Goal: Navigation & Orientation: Go to known website

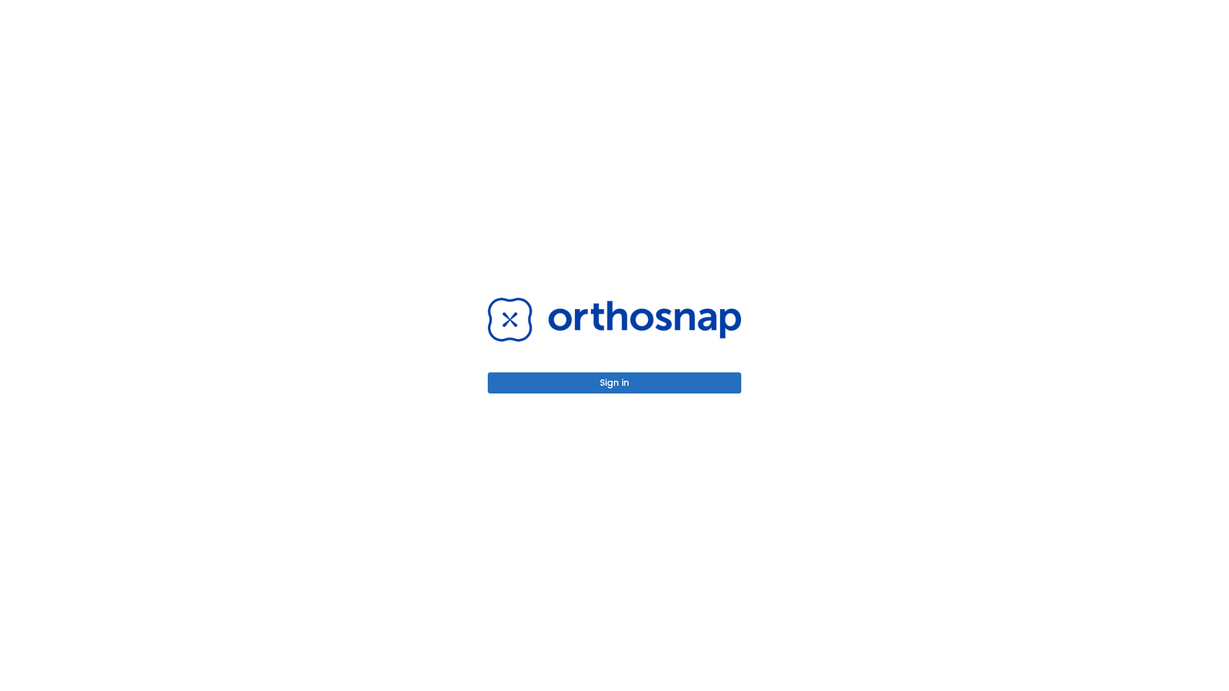
click at [614, 383] on button "Sign in" at bounding box center [614, 383] width 253 height 21
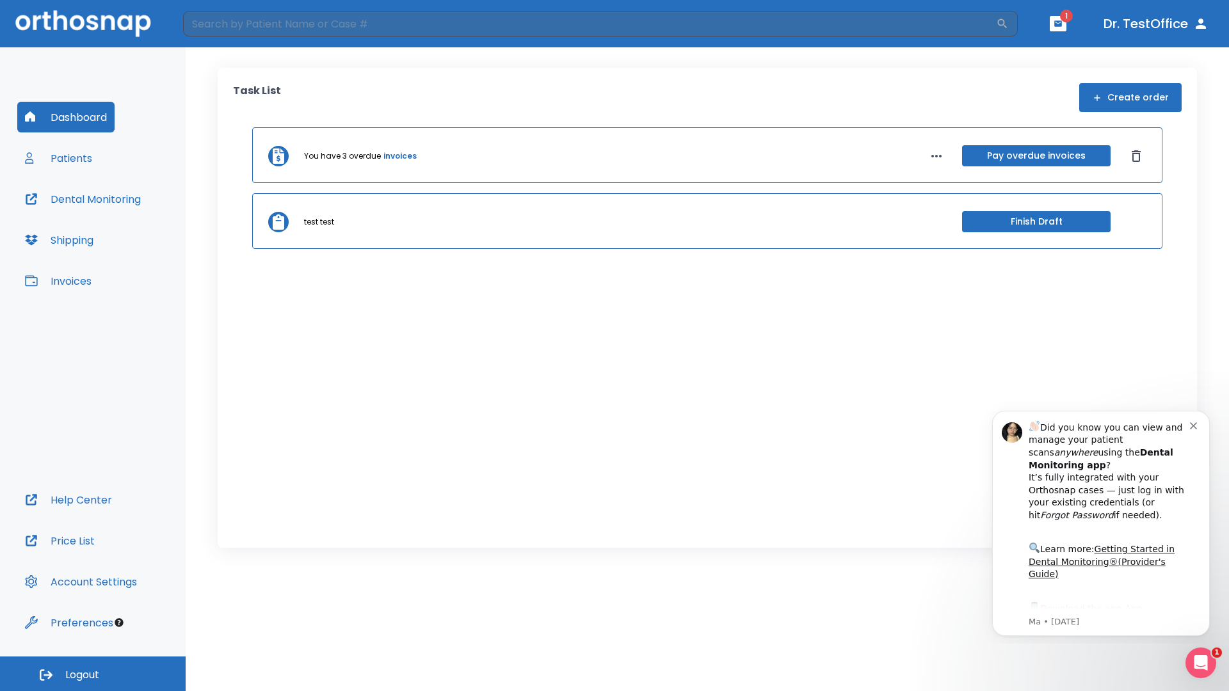
click at [93, 674] on span "Logout" at bounding box center [82, 675] width 34 height 14
